Goal: Information Seeking & Learning: Learn about a topic

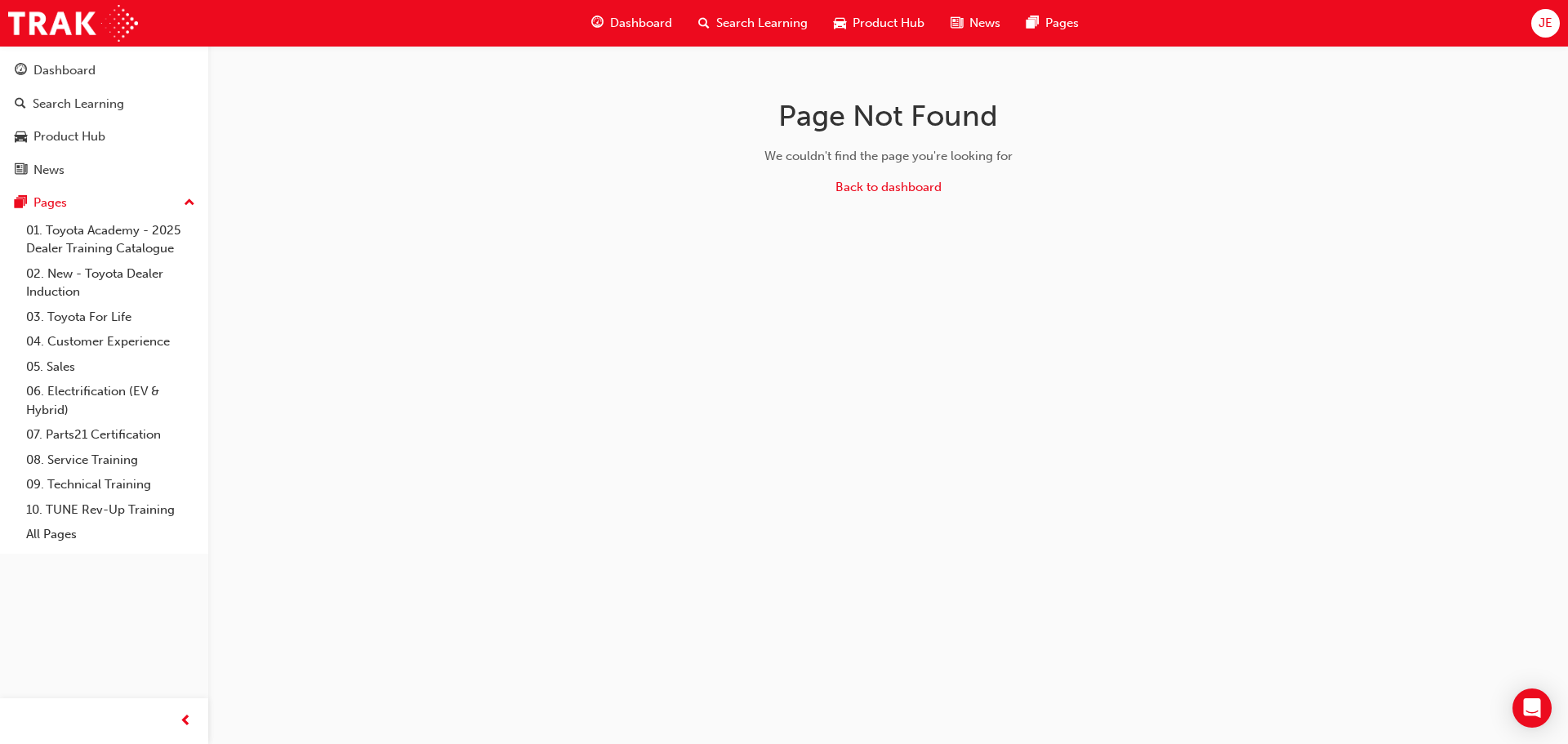
click at [645, 24] on span "Dashboard" at bounding box center [641, 23] width 62 height 19
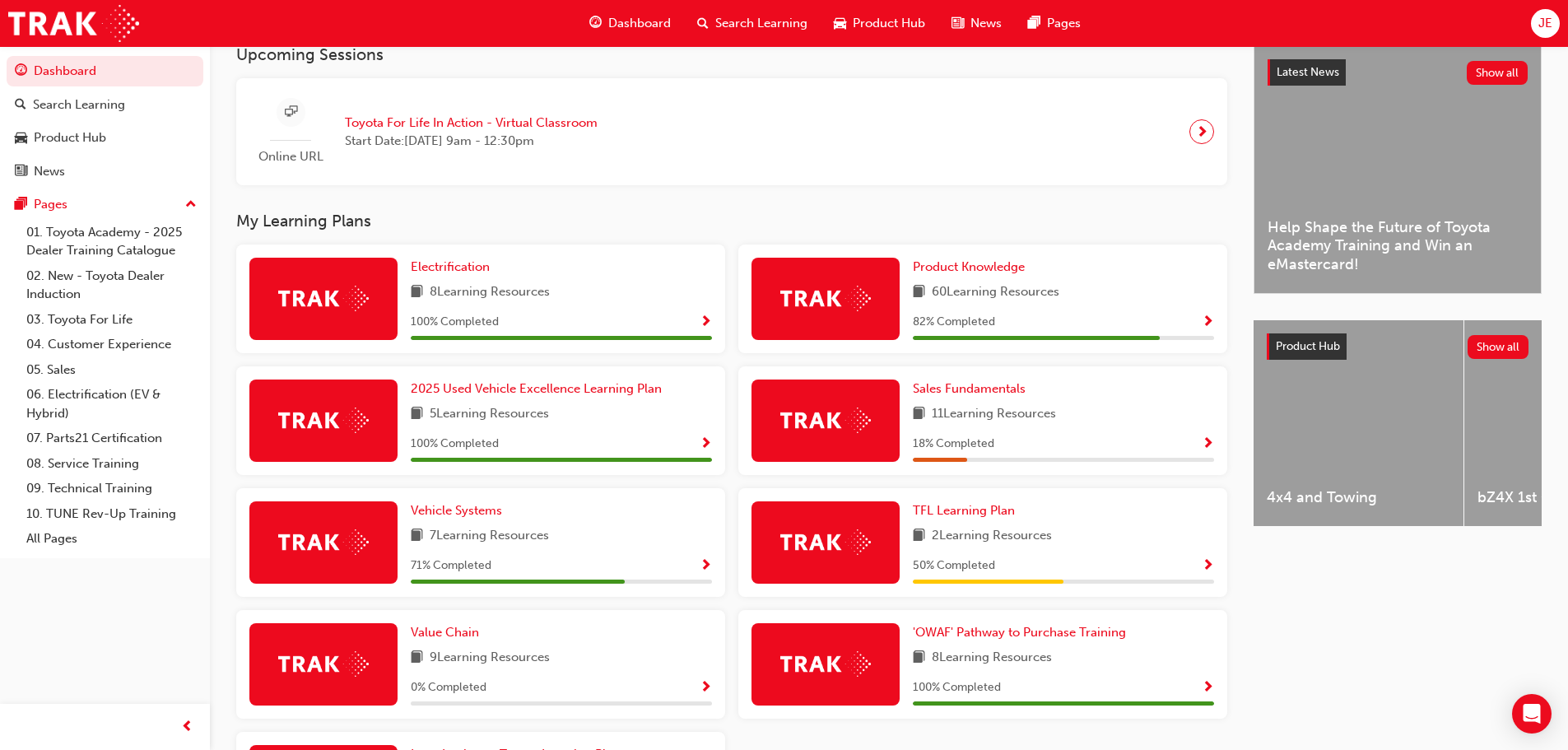
scroll to position [412, 0]
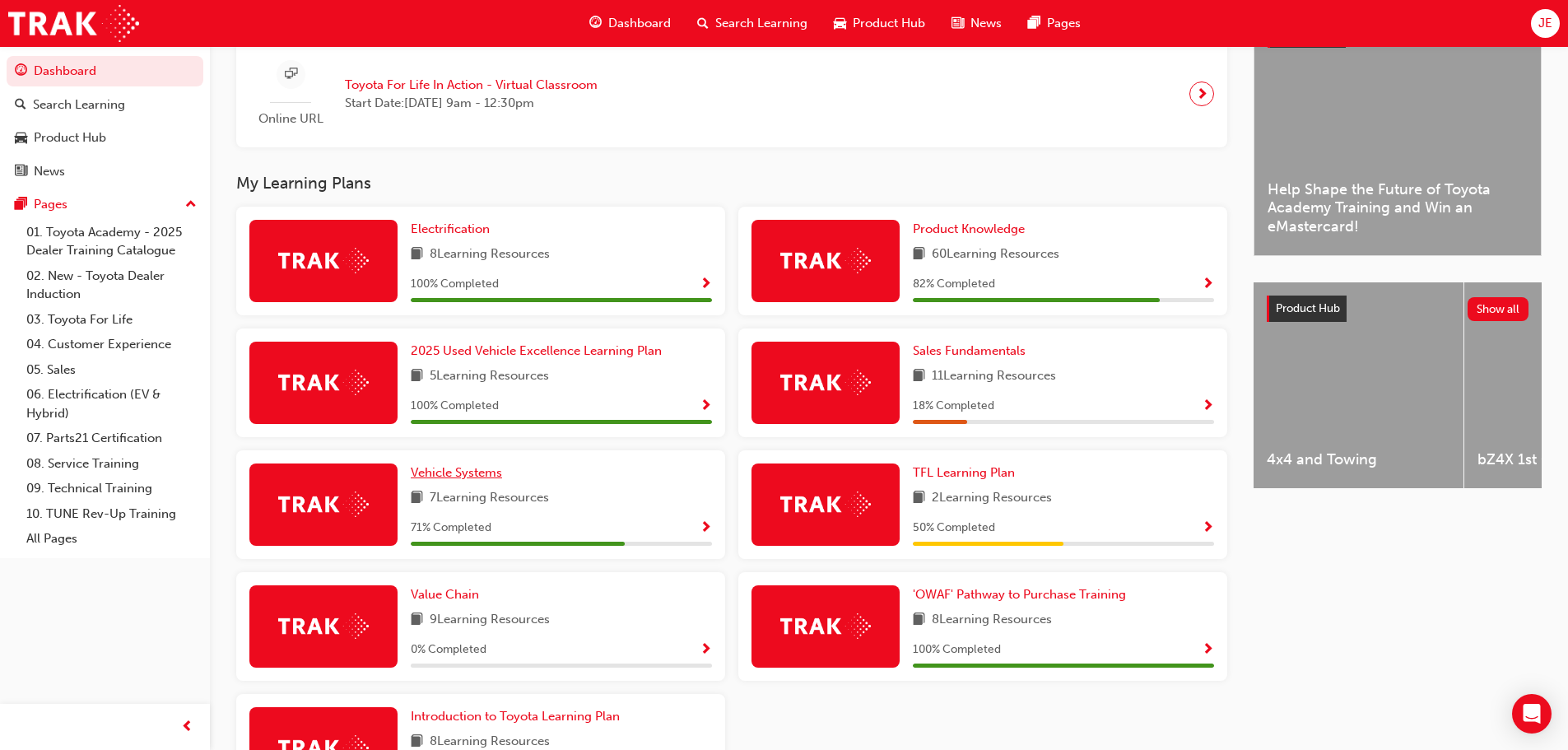
click at [464, 476] on span "Vehicle Systems" at bounding box center [457, 472] width 91 height 15
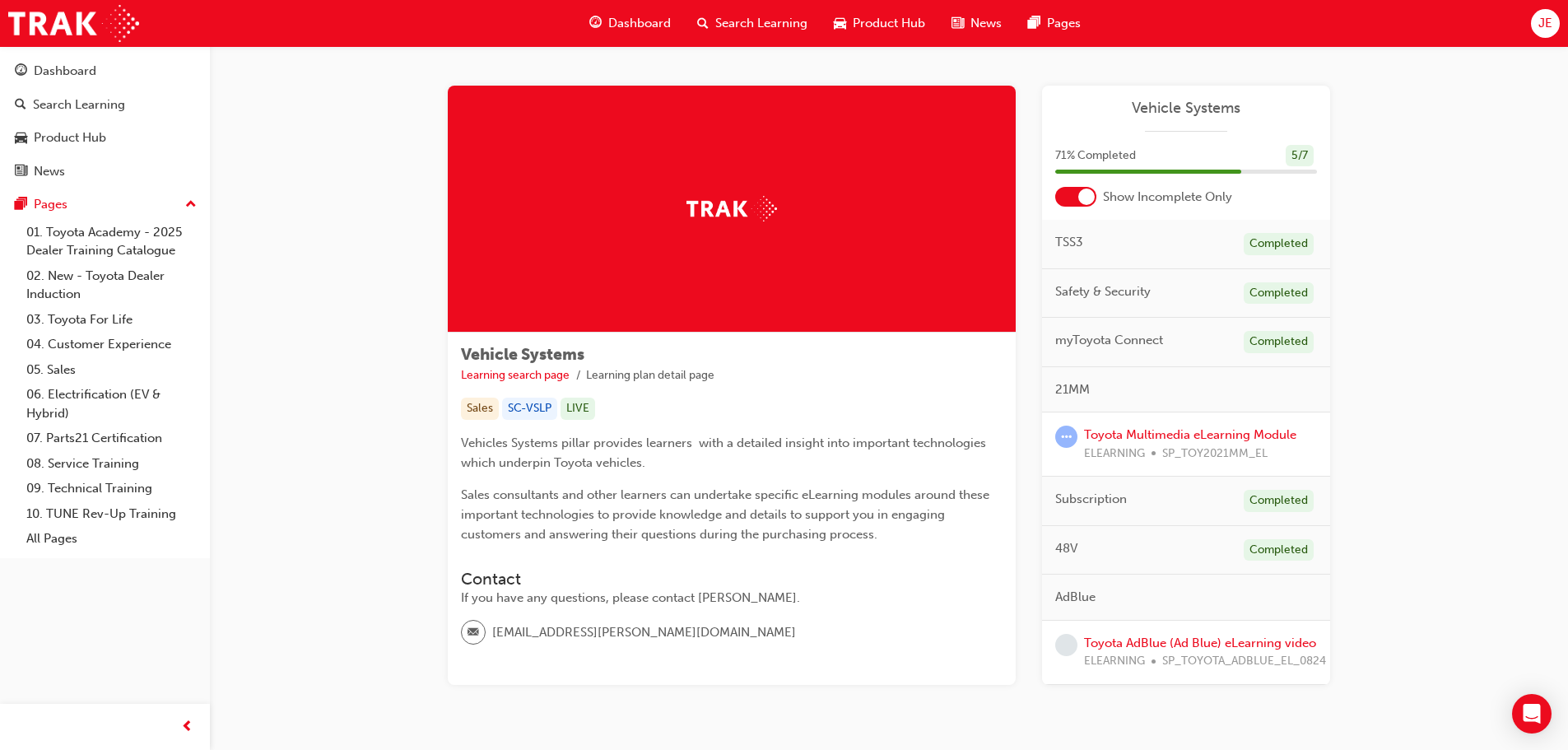
click at [1060, 194] on div at bounding box center [1075, 197] width 41 height 20
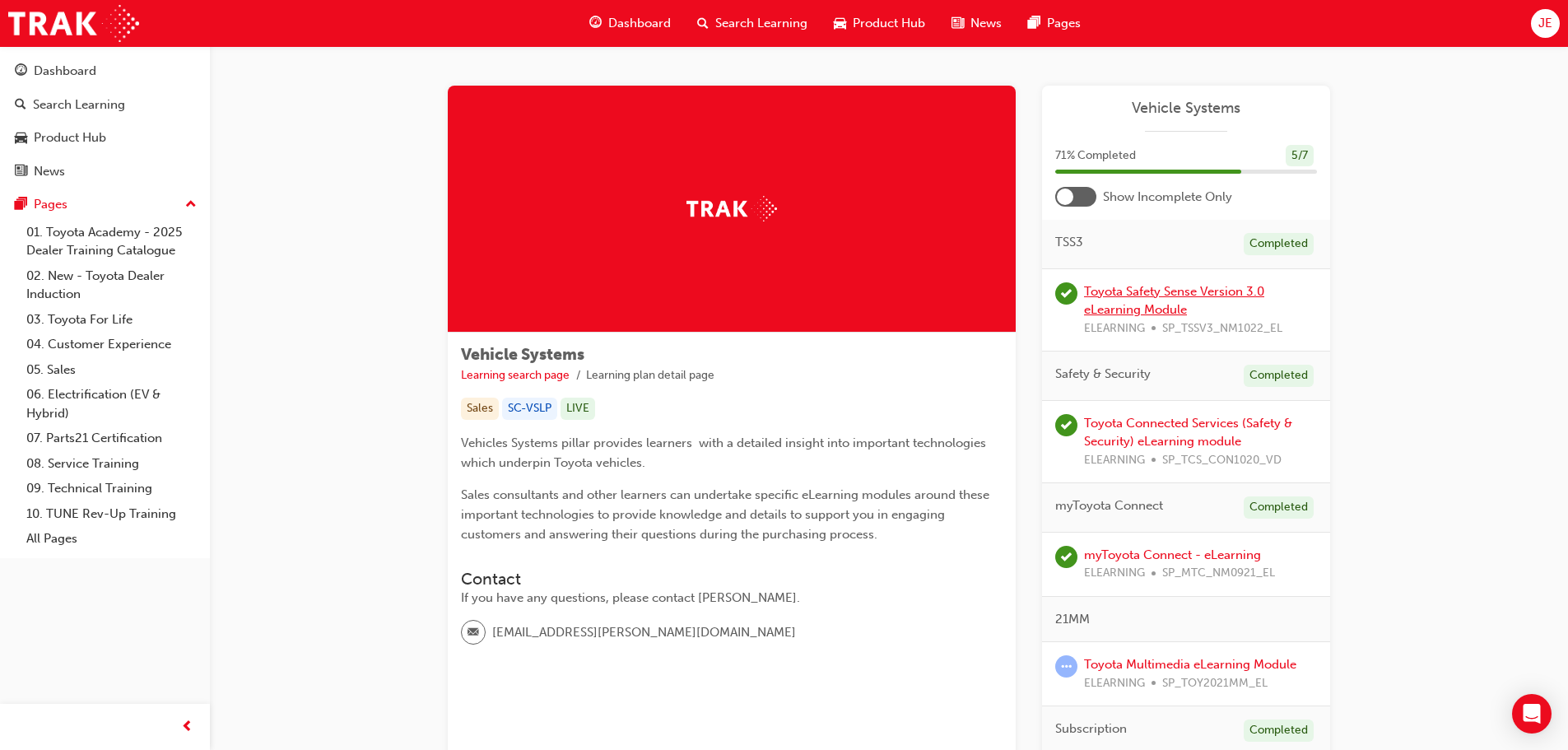
click at [1129, 290] on link "Toyota Safety Sense Version 3.0 eLearning Module" at bounding box center [1174, 301] width 180 height 34
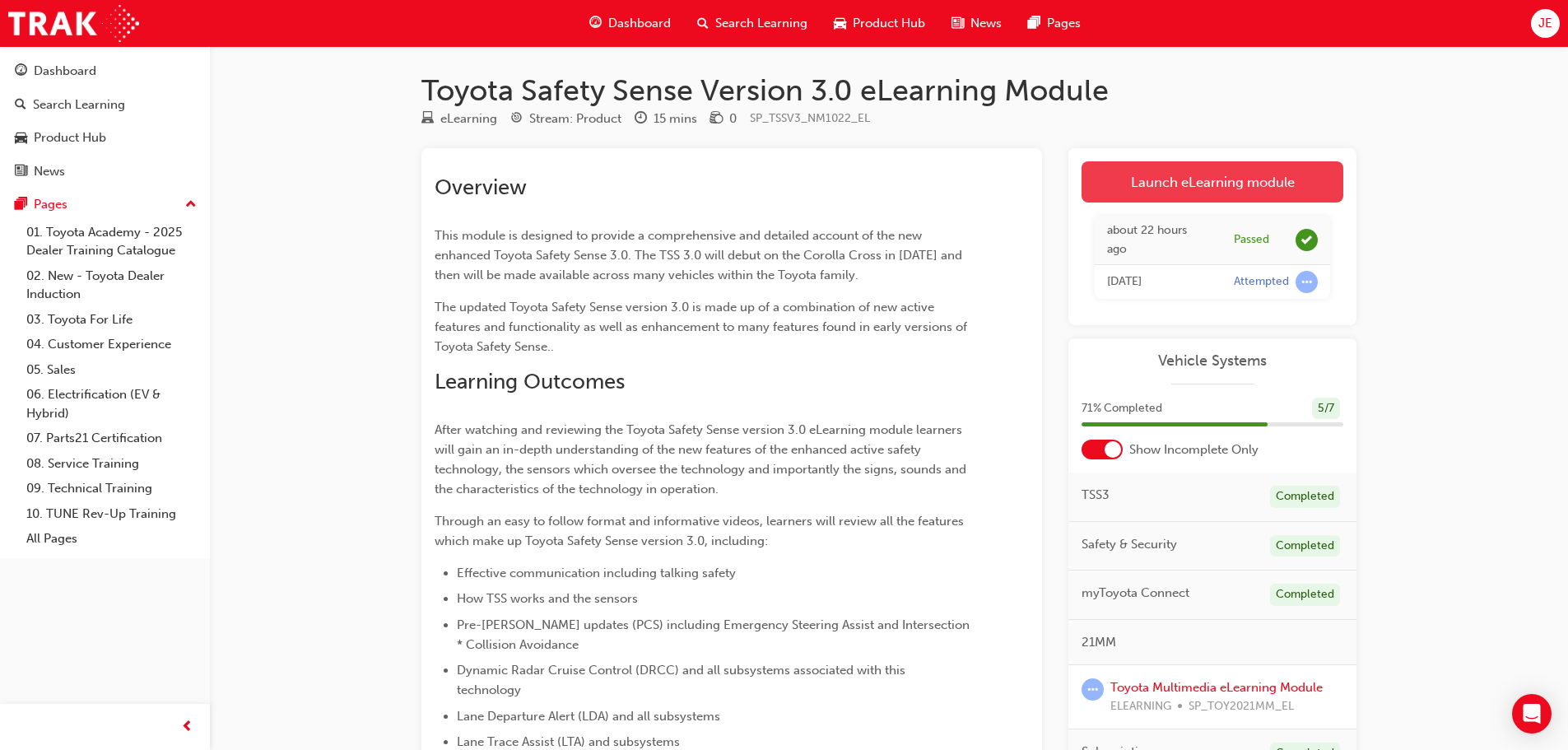
click at [1167, 178] on link "Launch eLearning module" at bounding box center [1212, 182] width 261 height 41
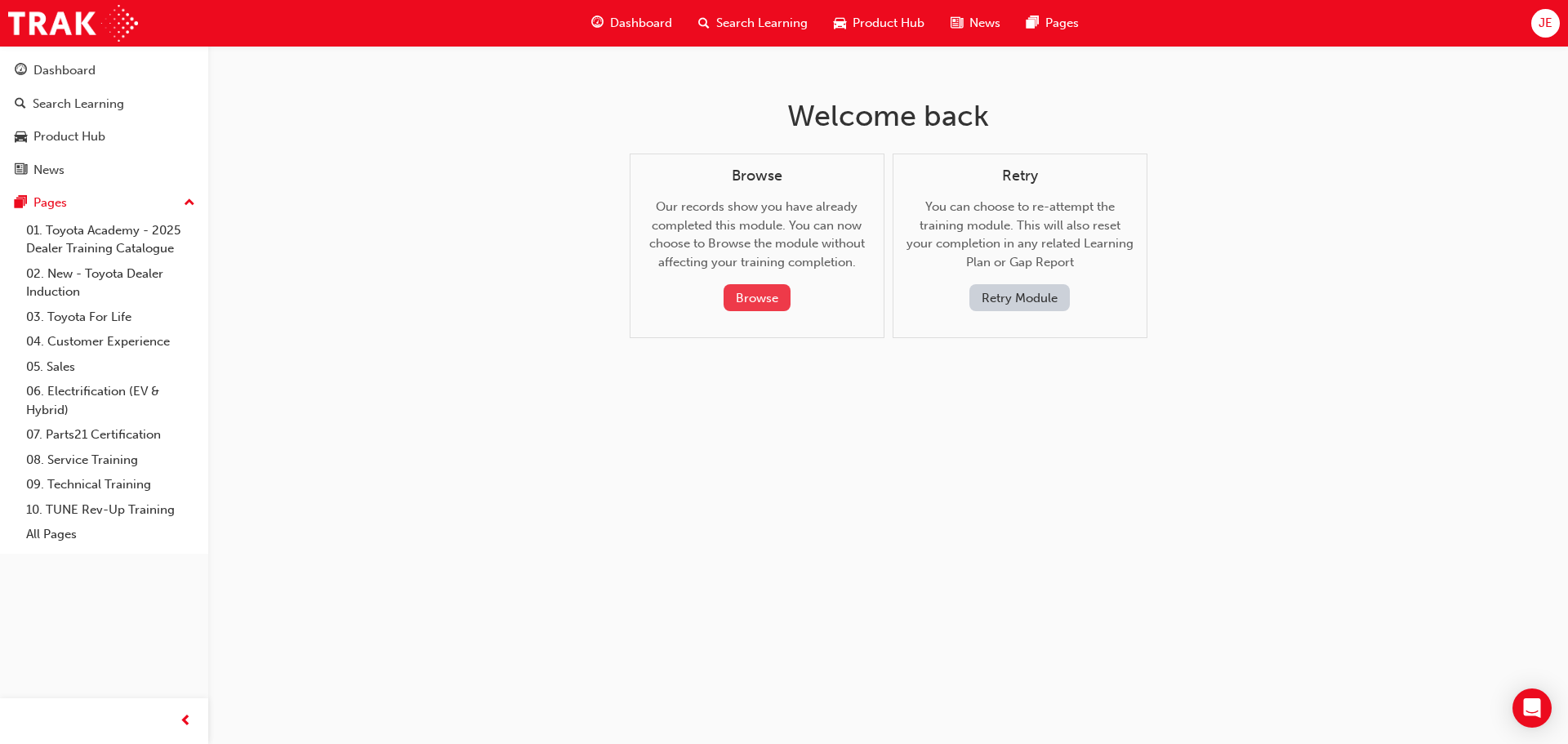
click at [756, 297] on button "Browse" at bounding box center [756, 298] width 67 height 27
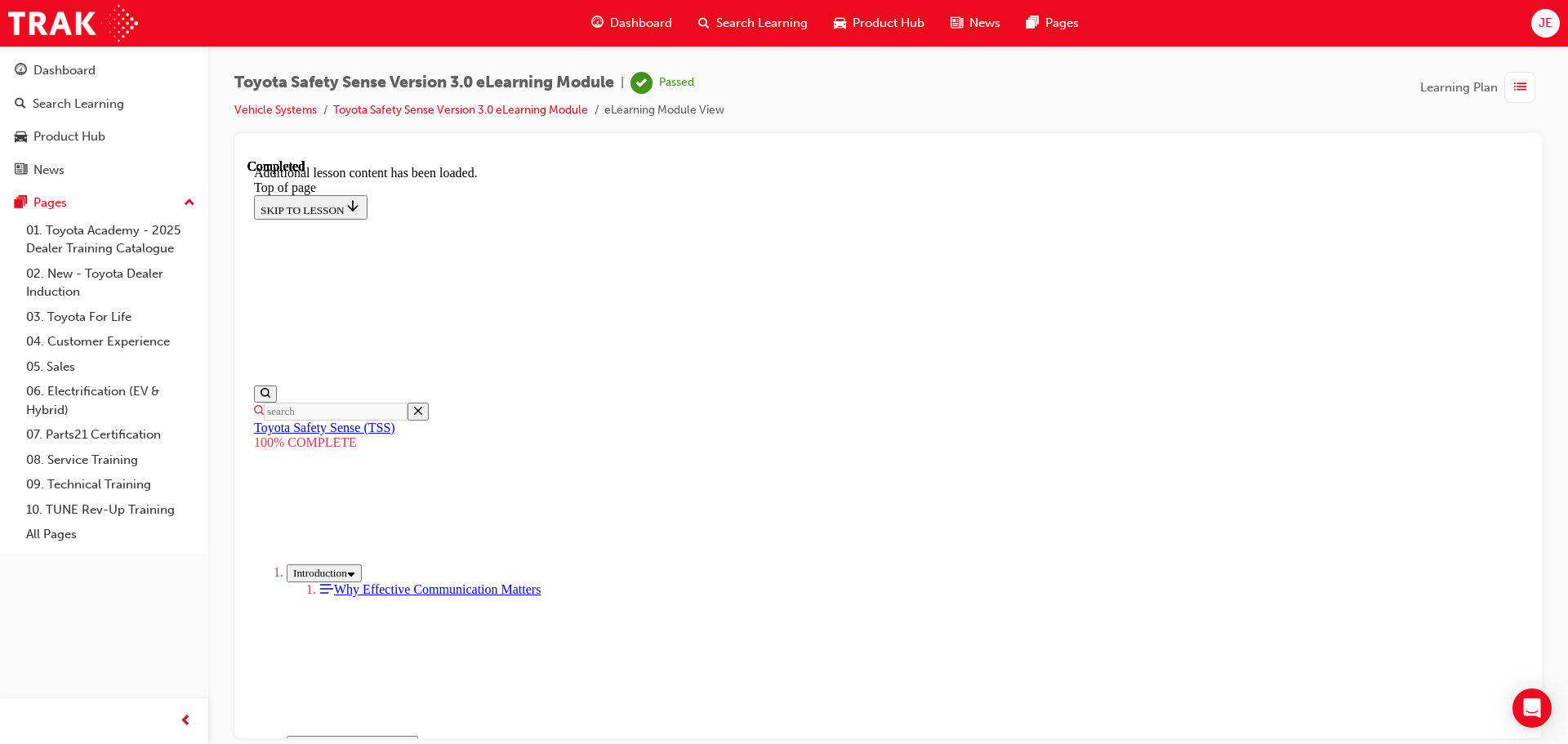
scroll to position [703, 0]
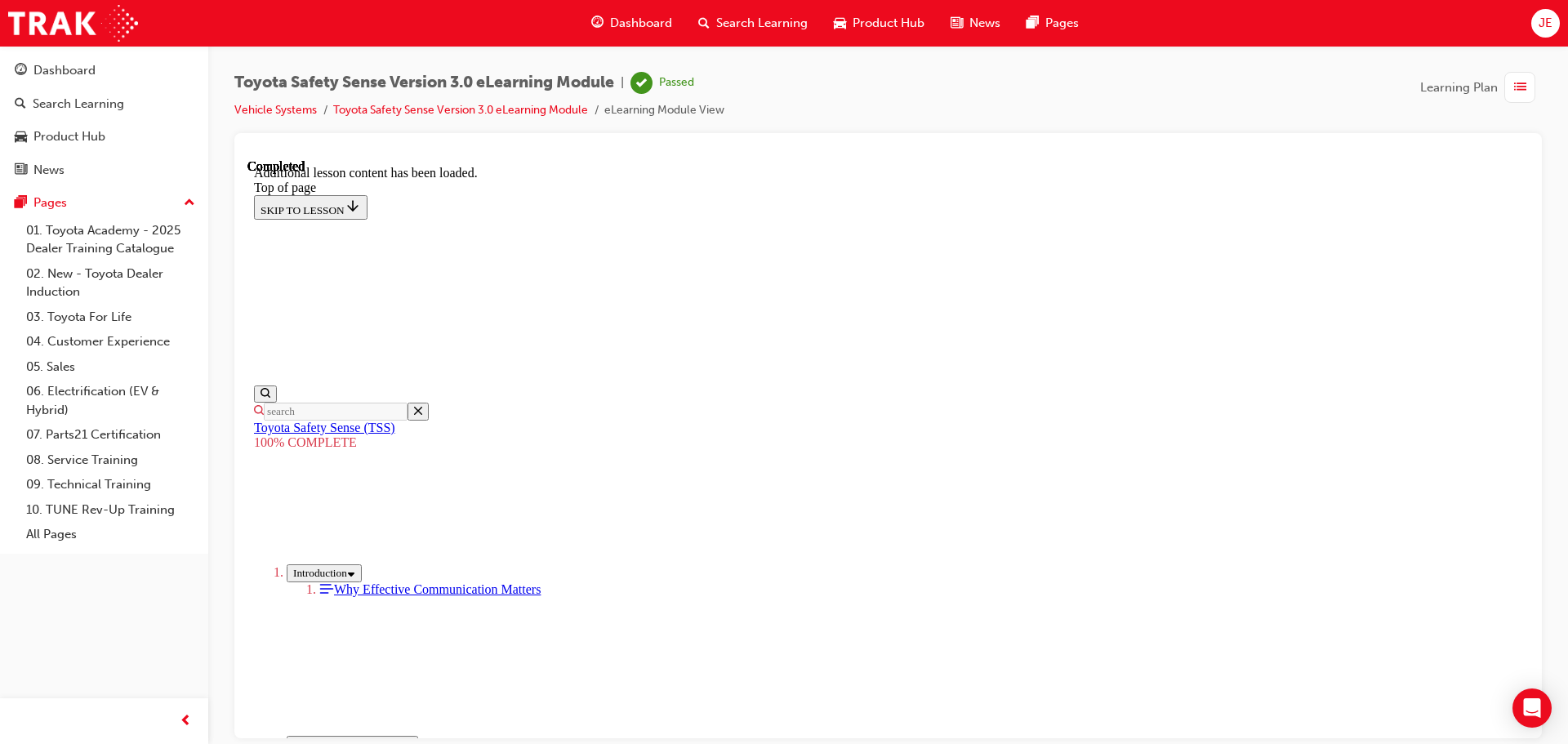
scroll to position [1030, 0]
